Goal: Task Accomplishment & Management: Complete application form

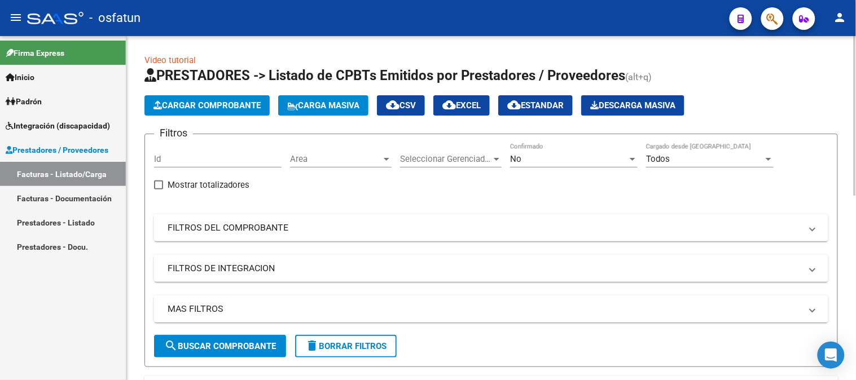
click at [192, 111] on button "Cargar Comprobante" at bounding box center [206, 105] width 125 height 20
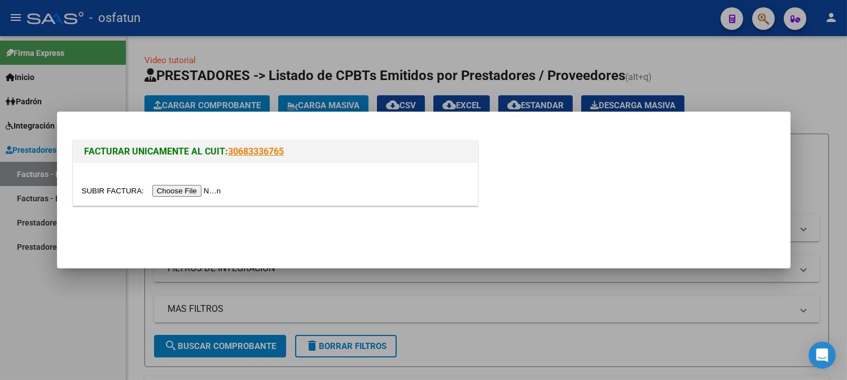
click at [199, 186] on input "file" at bounding box center [153, 191] width 143 height 12
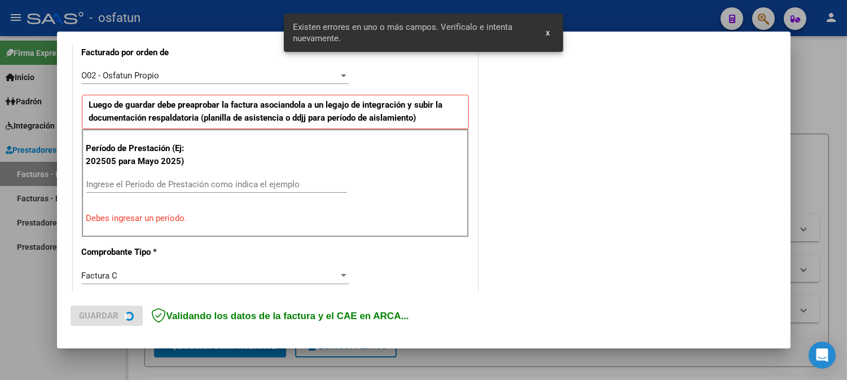
scroll to position [325, 0]
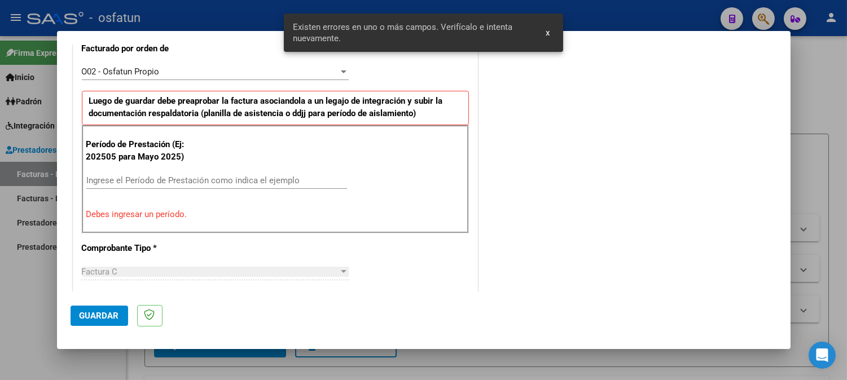
click at [199, 175] on input "Ingrese el Período de Prestación como indica el ejemplo" at bounding box center [216, 180] width 261 height 10
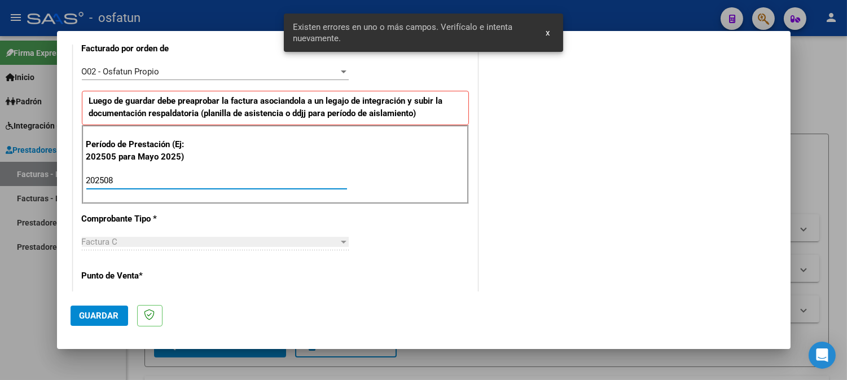
type input "202508"
click at [109, 324] on button "Guardar" at bounding box center [100, 316] width 58 height 20
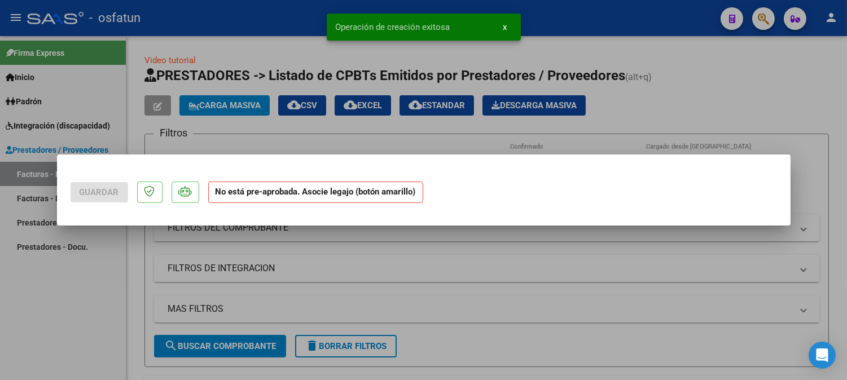
scroll to position [0, 0]
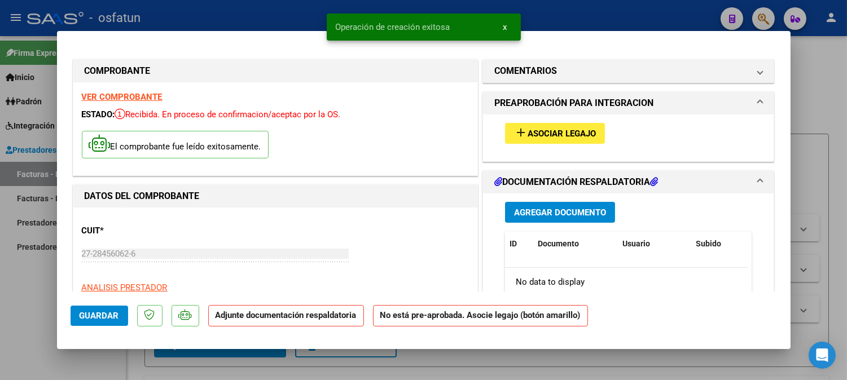
click at [537, 127] on button "add Asociar Legajo" at bounding box center [555, 133] width 100 height 21
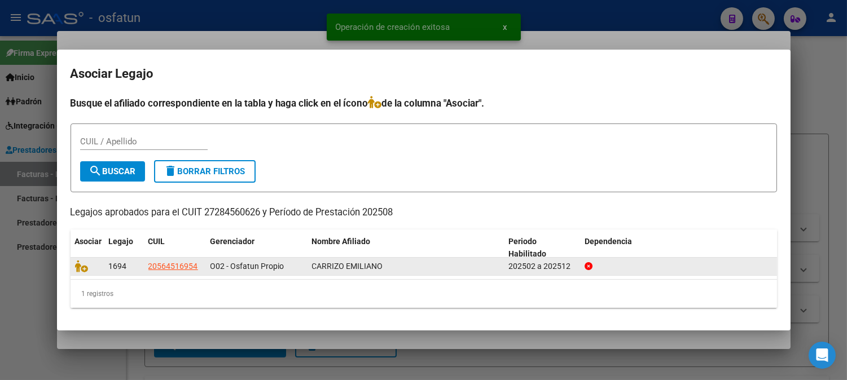
click at [71, 266] on datatable-body-cell at bounding box center [88, 266] width 34 height 17
click at [75, 267] on icon at bounding box center [82, 266] width 14 height 12
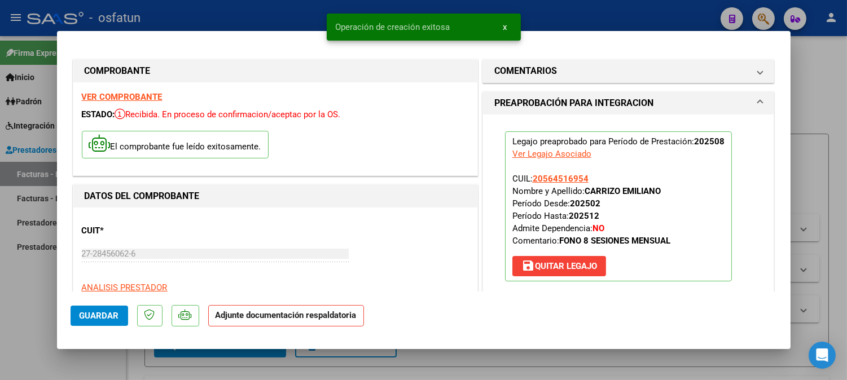
scroll to position [125, 0]
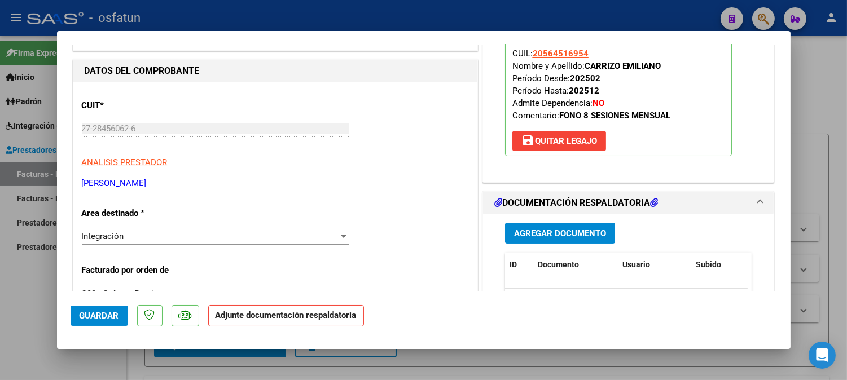
click at [588, 240] on button "Agregar Documento" at bounding box center [560, 233] width 110 height 21
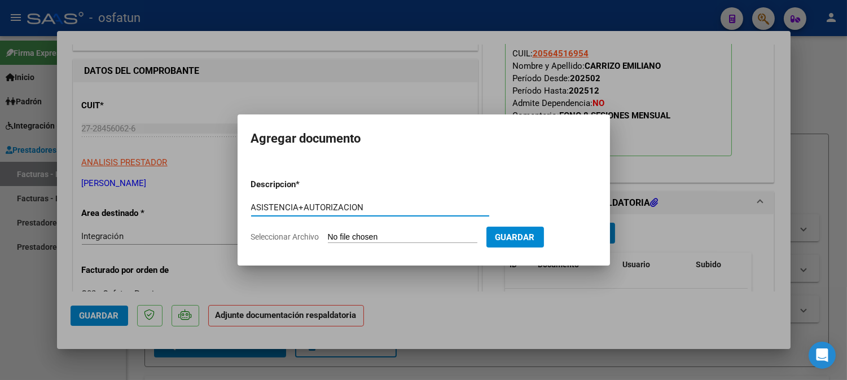
type input "ASISTENCIA+AUTORIZACION"
click at [461, 240] on input "Seleccionar Archivo" at bounding box center [402, 237] width 149 height 11
type input "C:\fakepath\asist FONO.pdf"
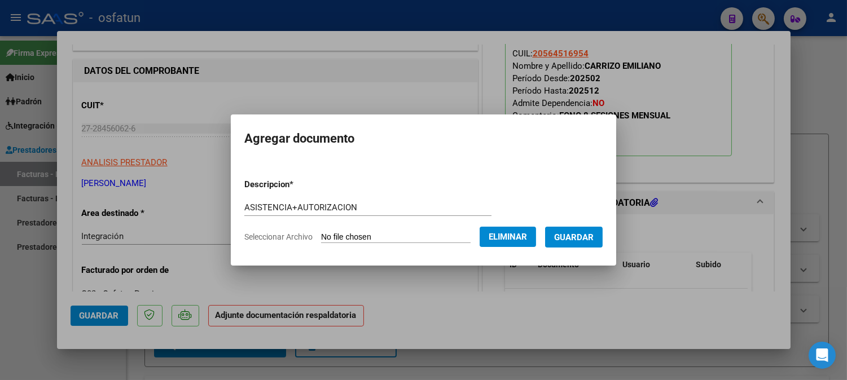
click at [591, 238] on span "Guardar" at bounding box center [573, 237] width 39 height 10
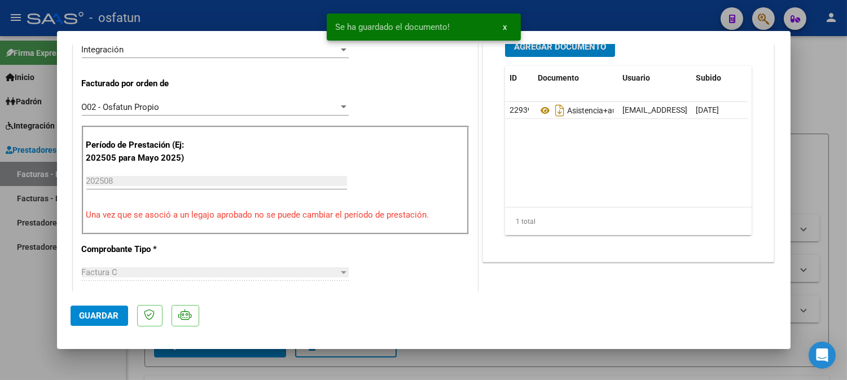
scroll to position [313, 0]
click at [99, 320] on span "Guardar" at bounding box center [99, 316] width 39 height 10
click at [100, 316] on span "Guardar" at bounding box center [99, 316] width 39 height 10
click at [819, 80] on div at bounding box center [423, 190] width 847 height 380
type input "$ 0,00"
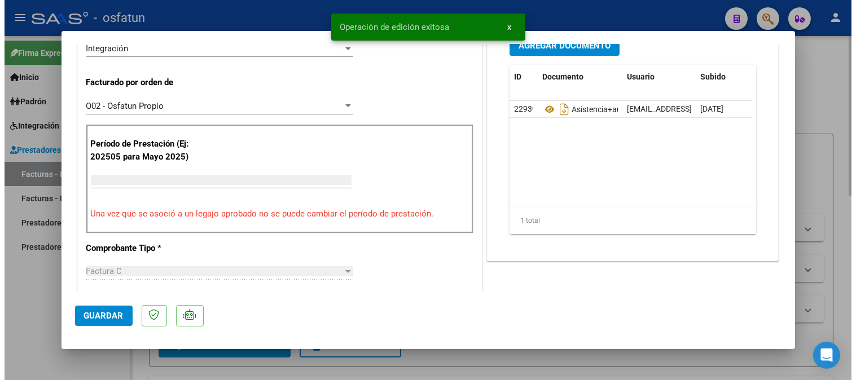
scroll to position [0, 0]
